Goal: Book appointment/travel/reservation

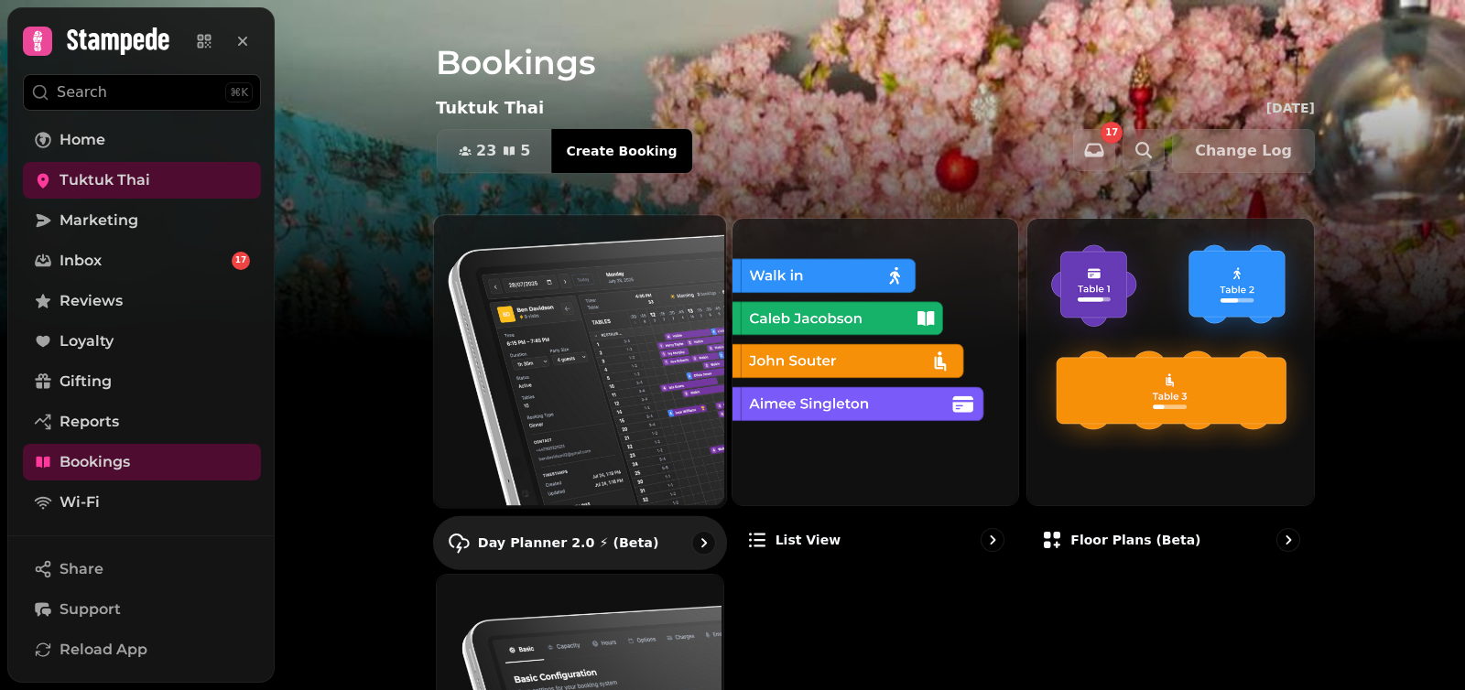
click at [539, 340] on img at bounding box center [578, 359] width 292 height 292
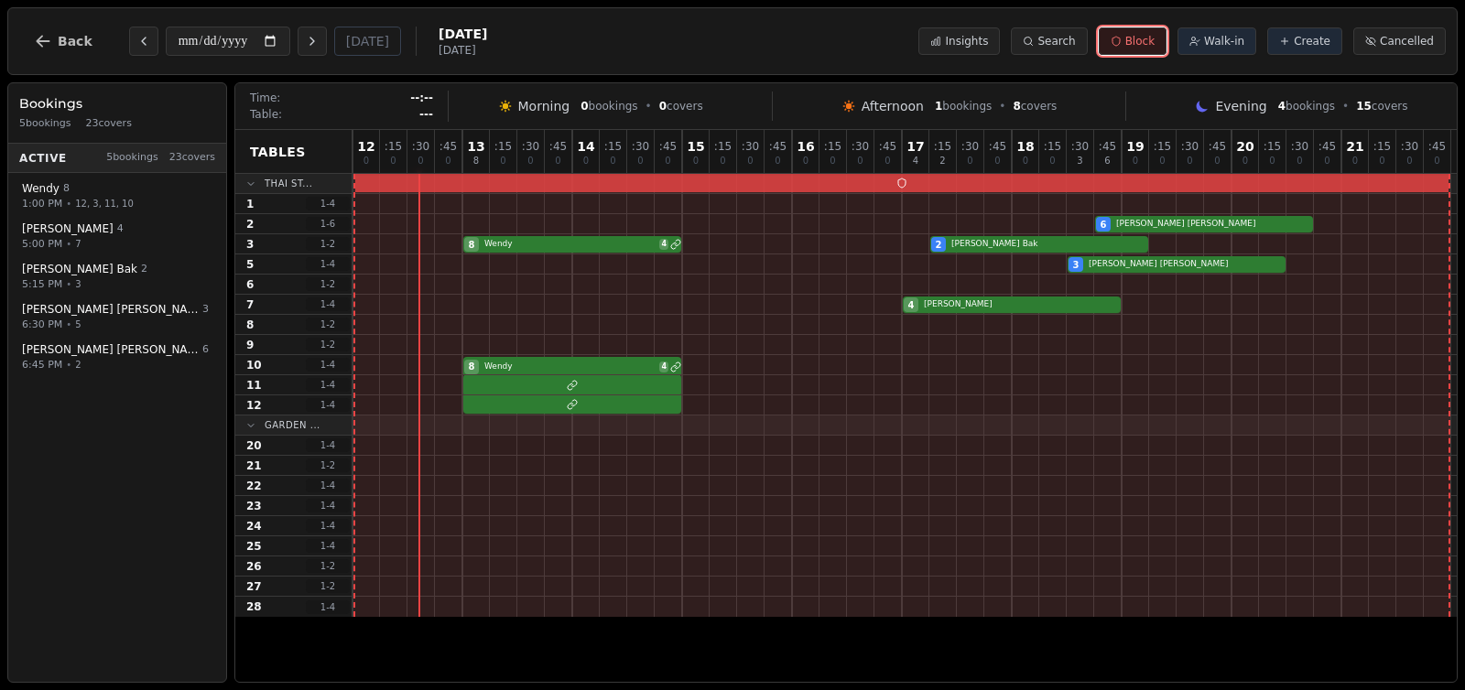
click at [1155, 37] on span "Block" at bounding box center [1139, 41] width 29 height 15
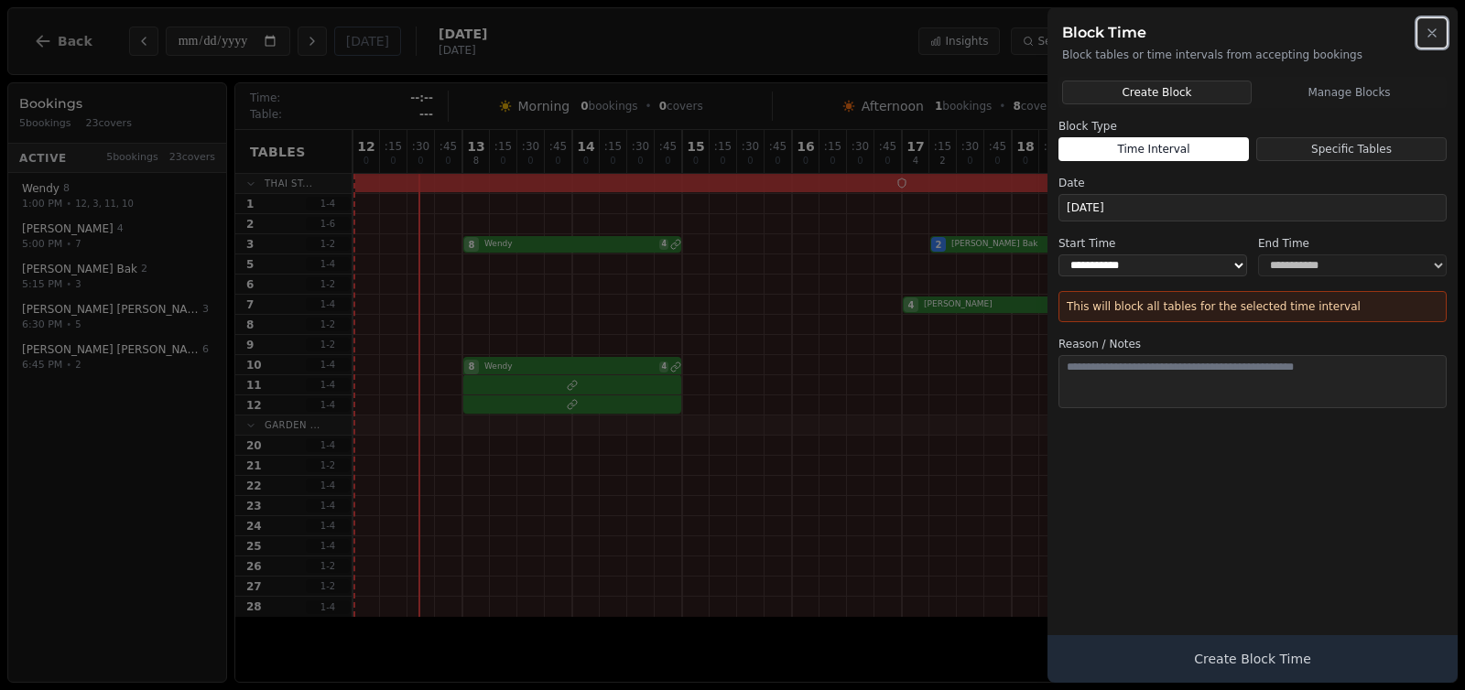
click at [1434, 33] on icon "button" at bounding box center [1432, 33] width 15 height 15
